Goal: Communication & Community: Answer question/provide support

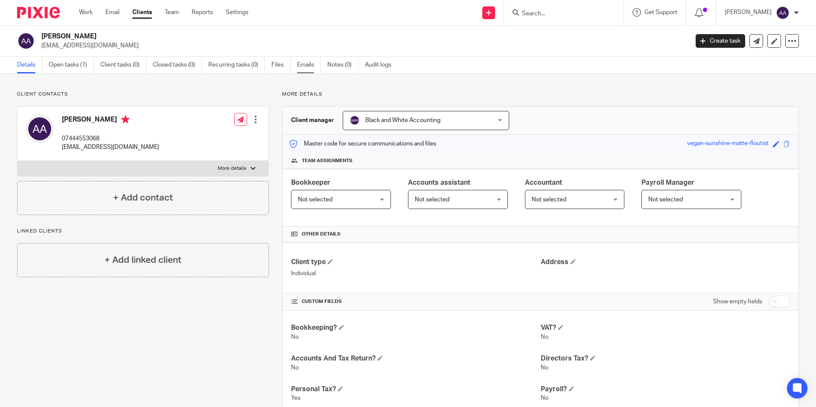
click at [302, 65] on link "Emails" at bounding box center [309, 65] width 24 height 17
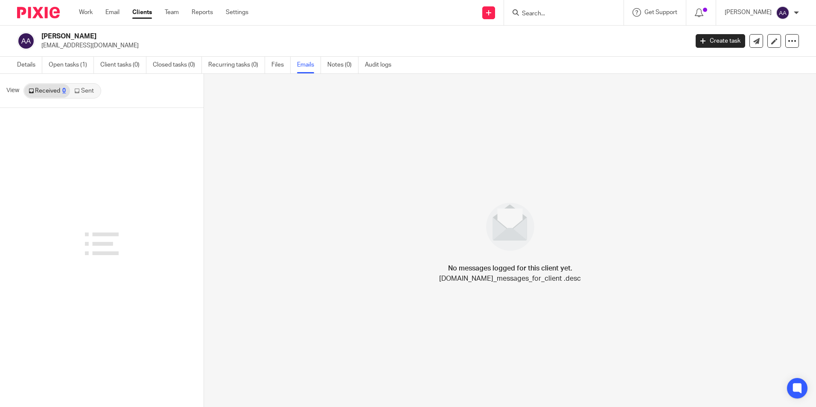
click at [67, 89] on link "Received 0" at bounding box center [47, 91] width 46 height 14
click at [81, 90] on link "Sent" at bounding box center [85, 91] width 30 height 14
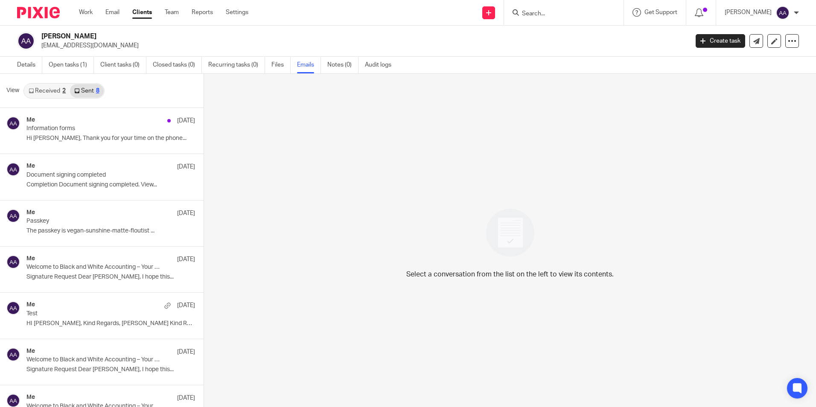
click at [46, 91] on link "Received 2" at bounding box center [47, 91] width 46 height 14
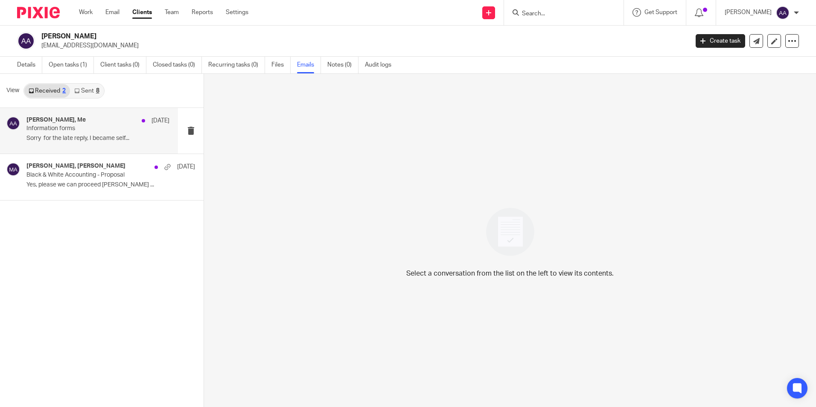
click at [80, 116] on div "Amos Aj, Me 10 Aug Information forms Sorry for the late reply, I became self..." at bounding box center [89, 131] width 178 height 46
click at [754, 41] on icon at bounding box center [757, 41] width 6 height 6
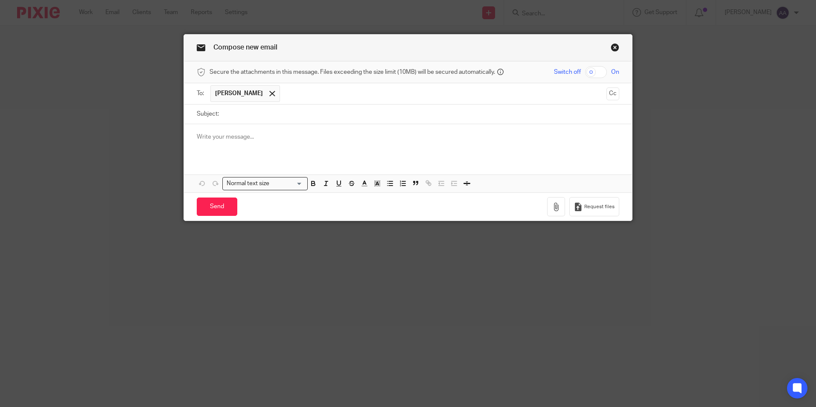
click at [260, 109] on input "Subject:" at bounding box center [421, 114] width 396 height 19
type input "Black & White Accounting self-assessment registration"
click at [346, 145] on div at bounding box center [408, 140] width 448 height 33
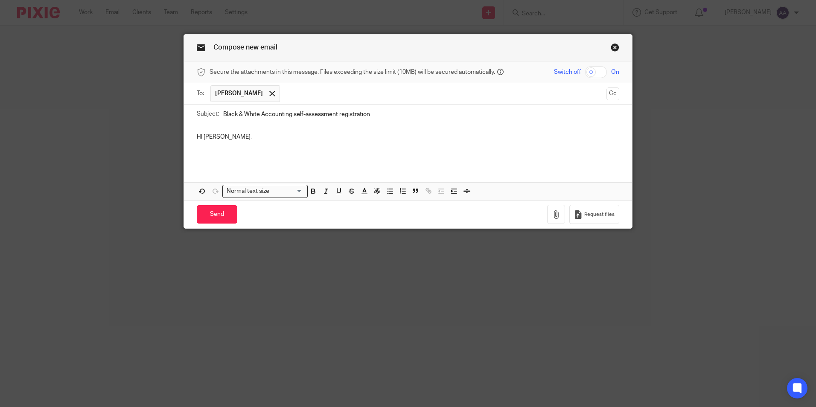
click at [201, 135] on p "HI Amos," at bounding box center [408, 137] width 423 height 9
click at [198, 155] on p at bounding box center [408, 154] width 423 height 9
drag, startPoint x: 330, startPoint y: 155, endPoint x: 436, endPoint y: 144, distance: 107.2
click at [436, 144] on p at bounding box center [408, 145] width 423 height 9
click at [330, 154] on p "I've now submitted a request to HMRC for you to bre registered for self-assessm…" at bounding box center [408, 154] width 423 height 9
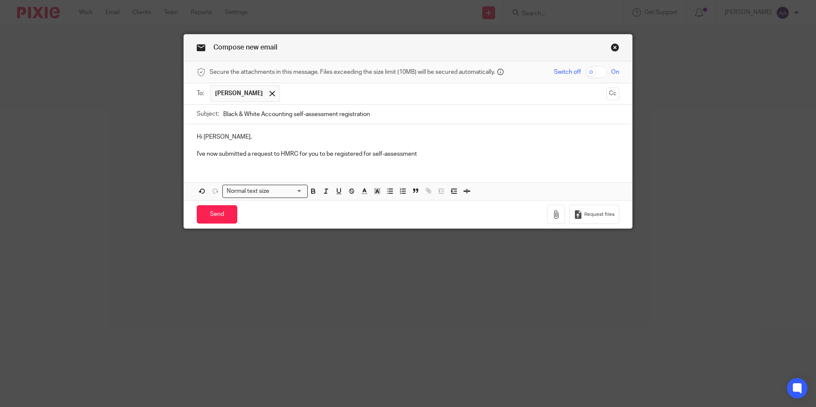
click at [433, 158] on p "I've now submitted a request to HMRC for you to be registered for self-assessme…" at bounding box center [408, 154] width 423 height 9
click at [587, 155] on p "I've now submitted a request to HMRC for you to be registered for self-assessme…" at bounding box center [408, 154] width 423 height 9
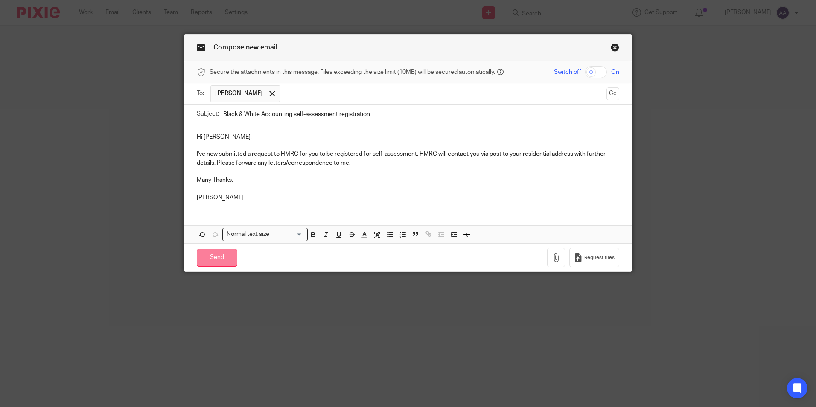
click at [230, 263] on input "Send" at bounding box center [217, 258] width 41 height 18
